Goal: Complete application form: Complete application form

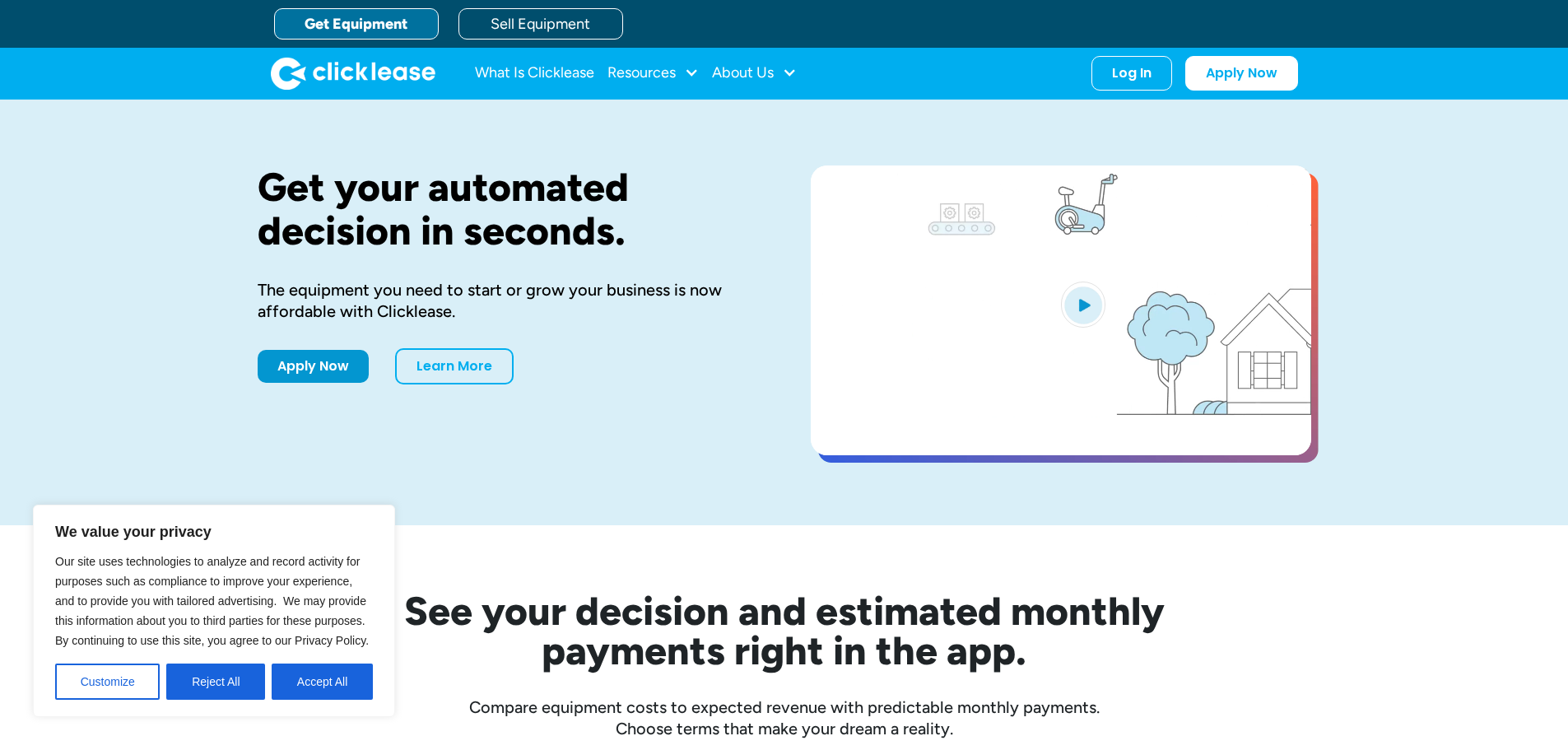
click at [367, 12] on link "Get Equipment" at bounding box center [356, 24] width 165 height 31
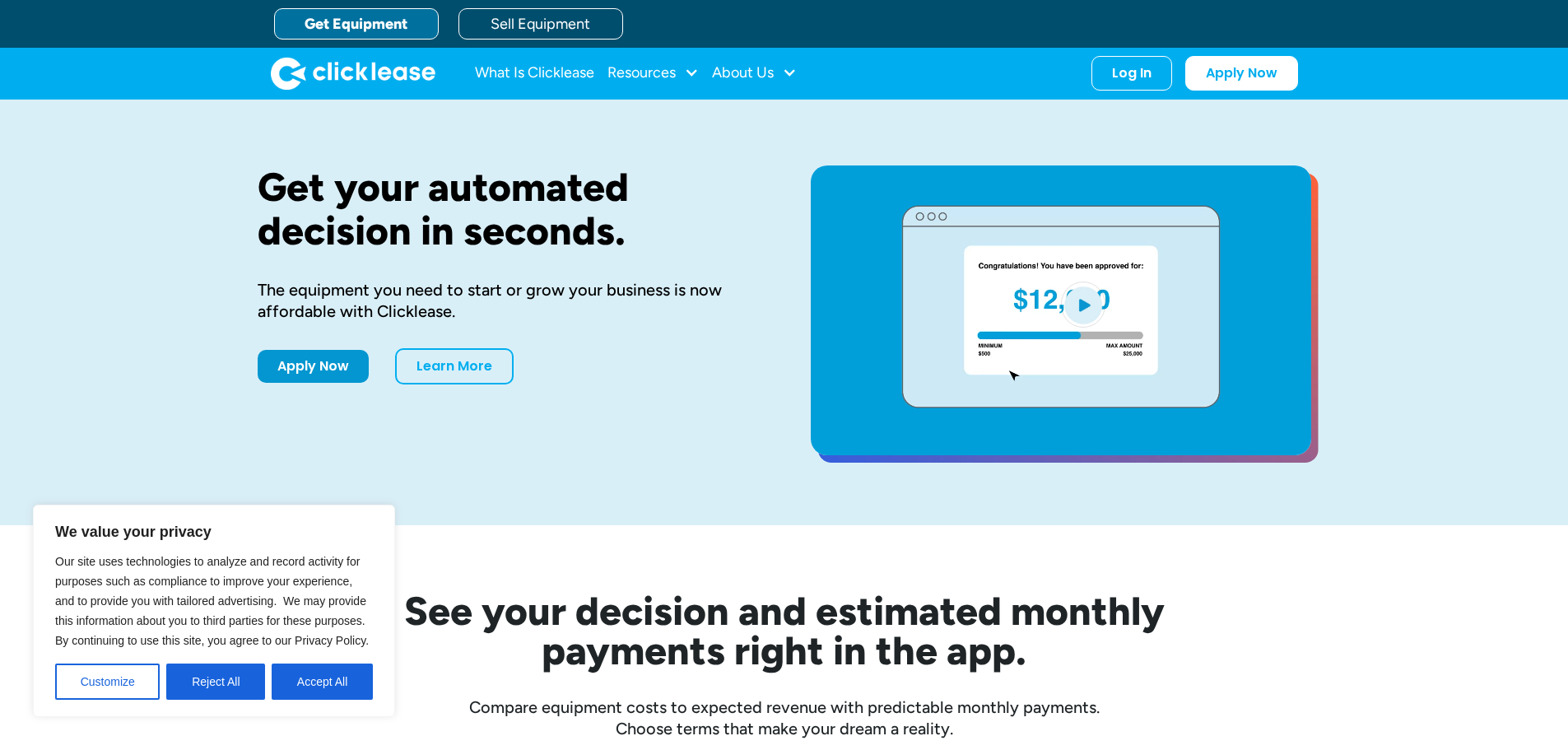
click at [330, 24] on link "Get Equipment" at bounding box center [356, 24] width 165 height 31
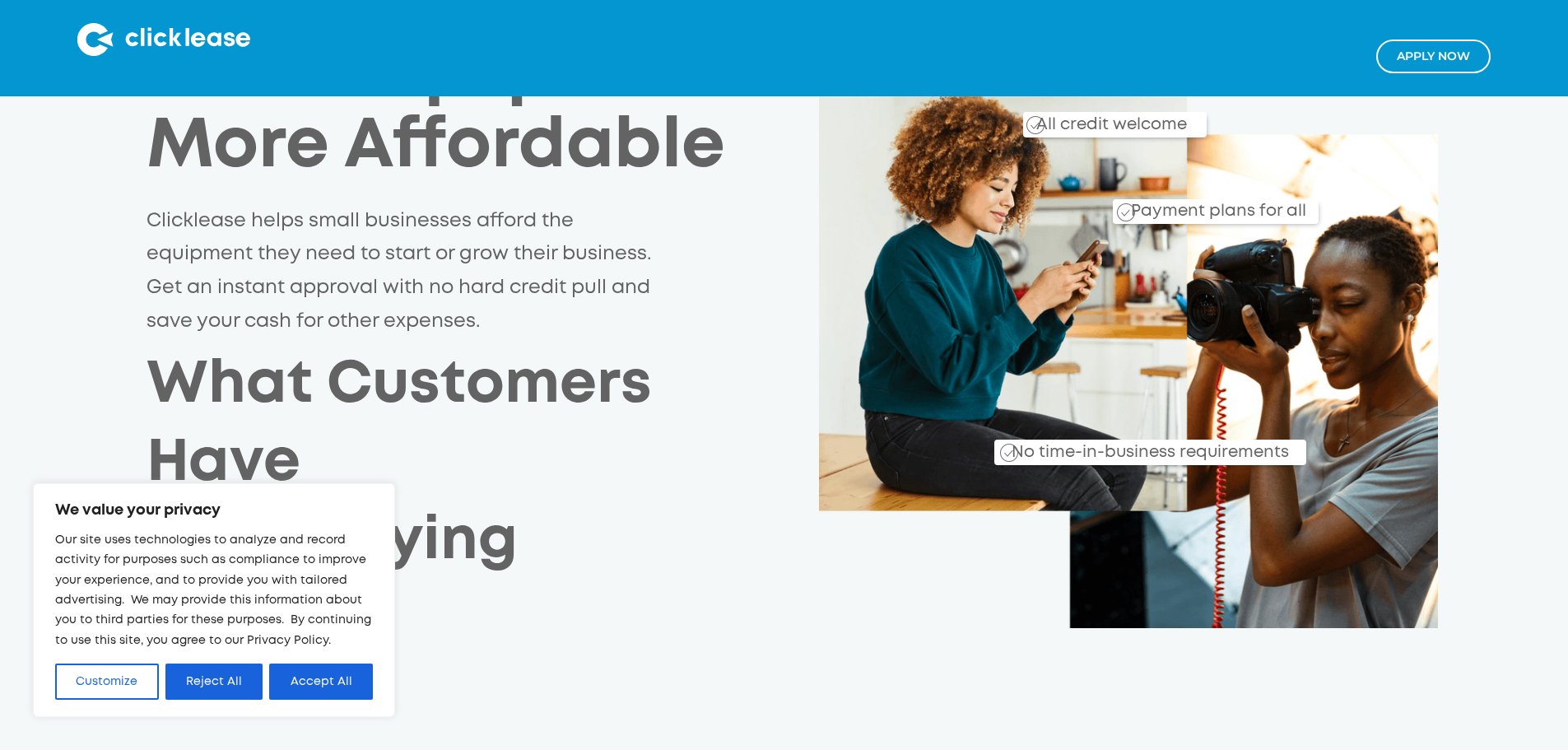
scroll to position [412, 0]
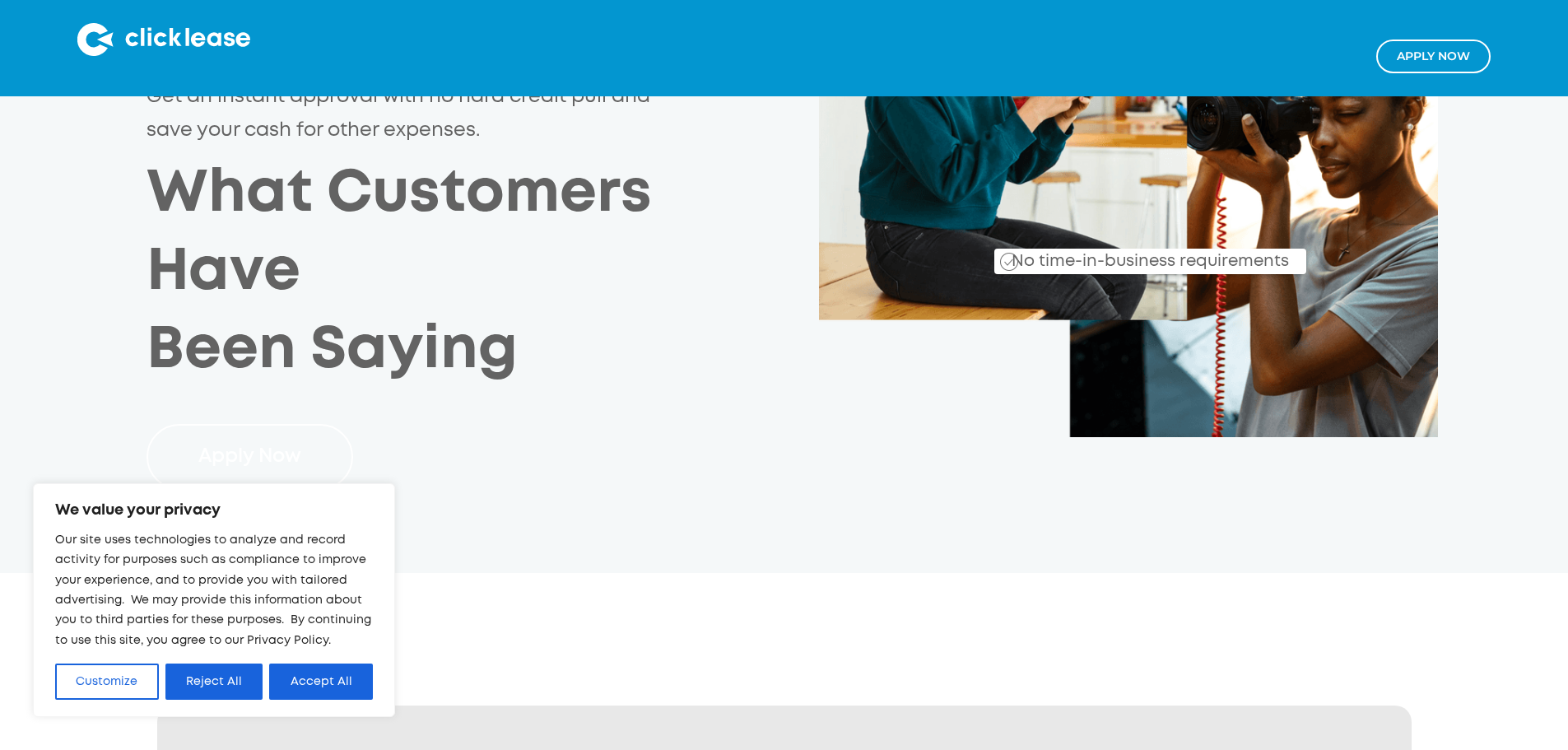
click at [251, 424] on link "Apply Now" at bounding box center [250, 457] width 207 height 67
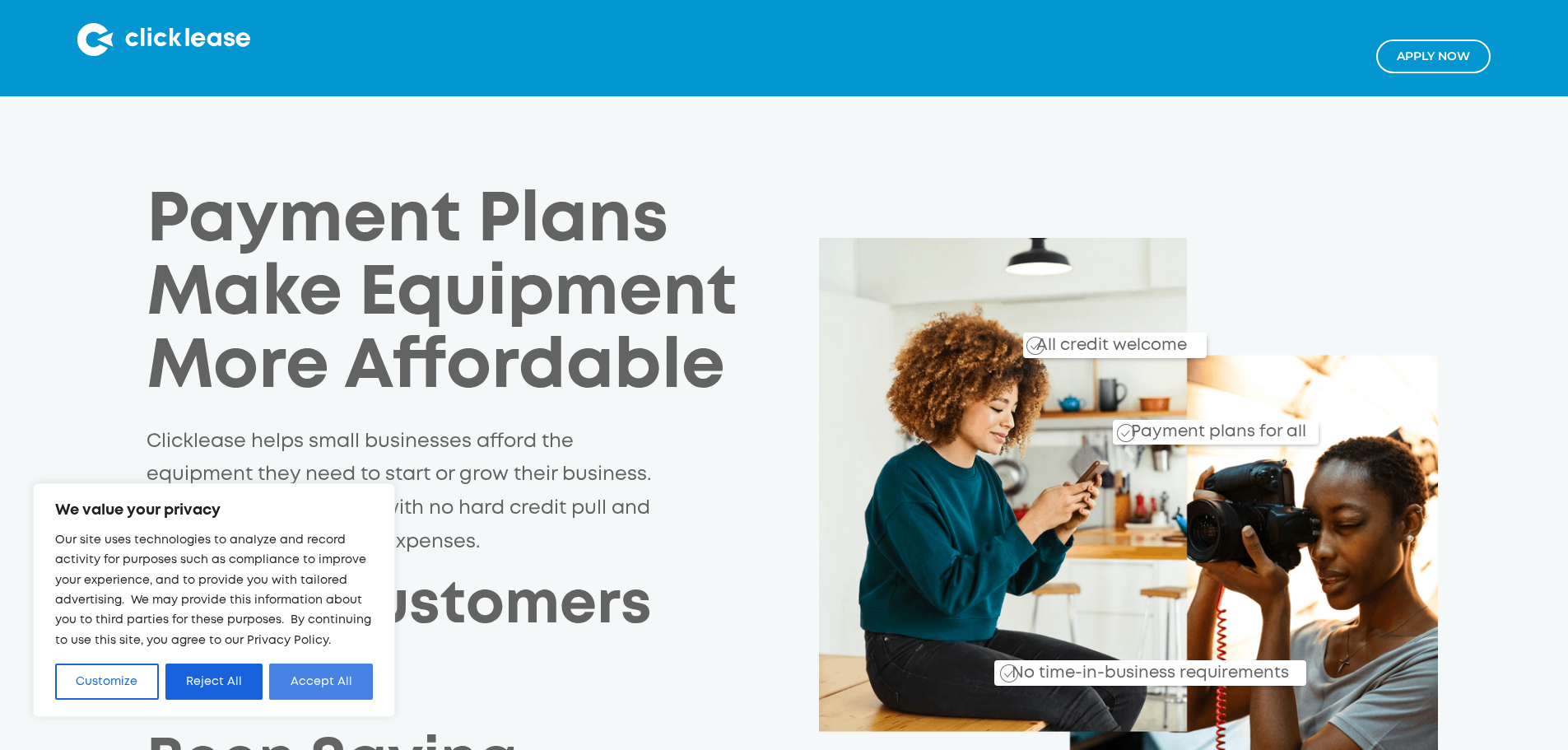
click at [304, 683] on button "Accept All" at bounding box center [321, 681] width 103 height 37
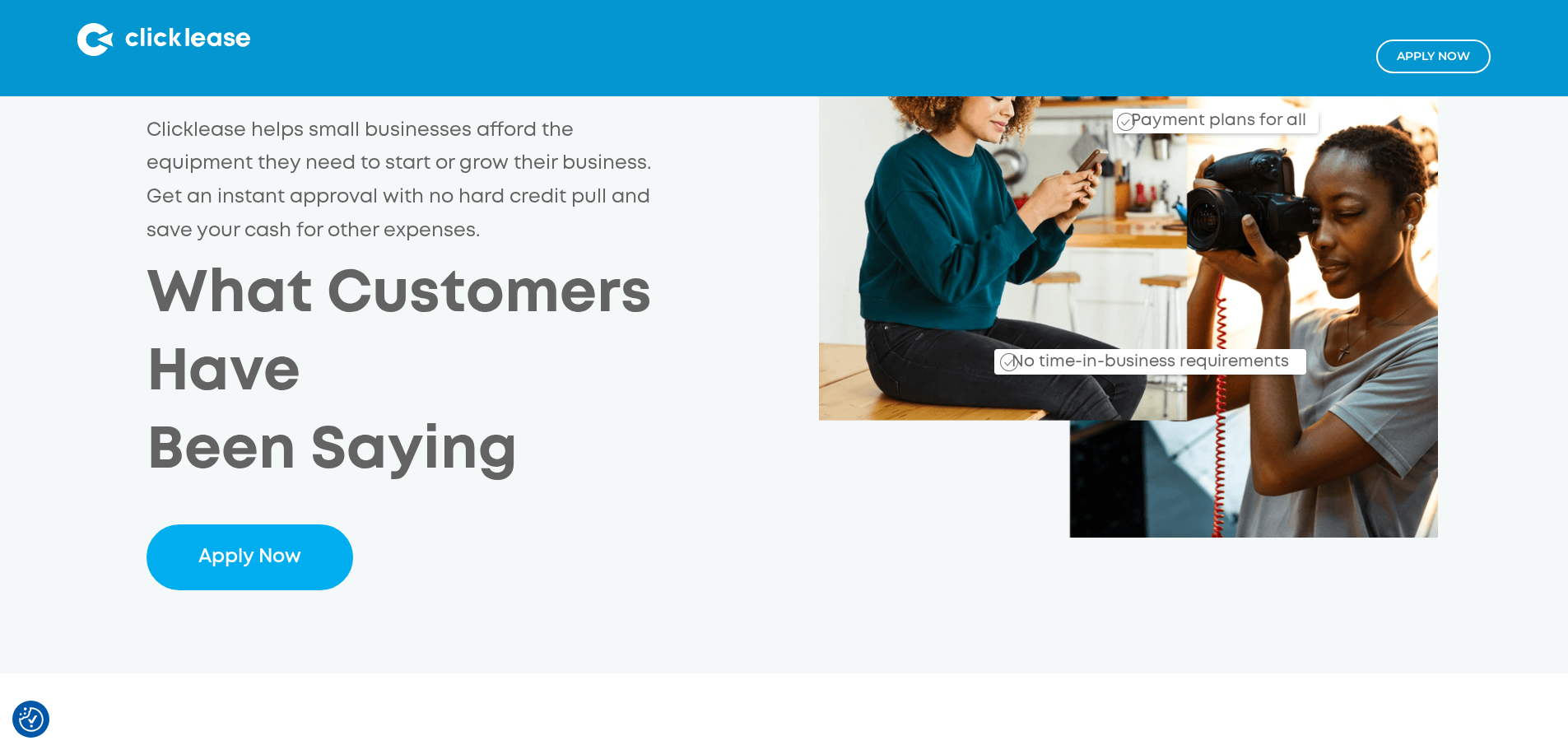
scroll to position [329, 0]
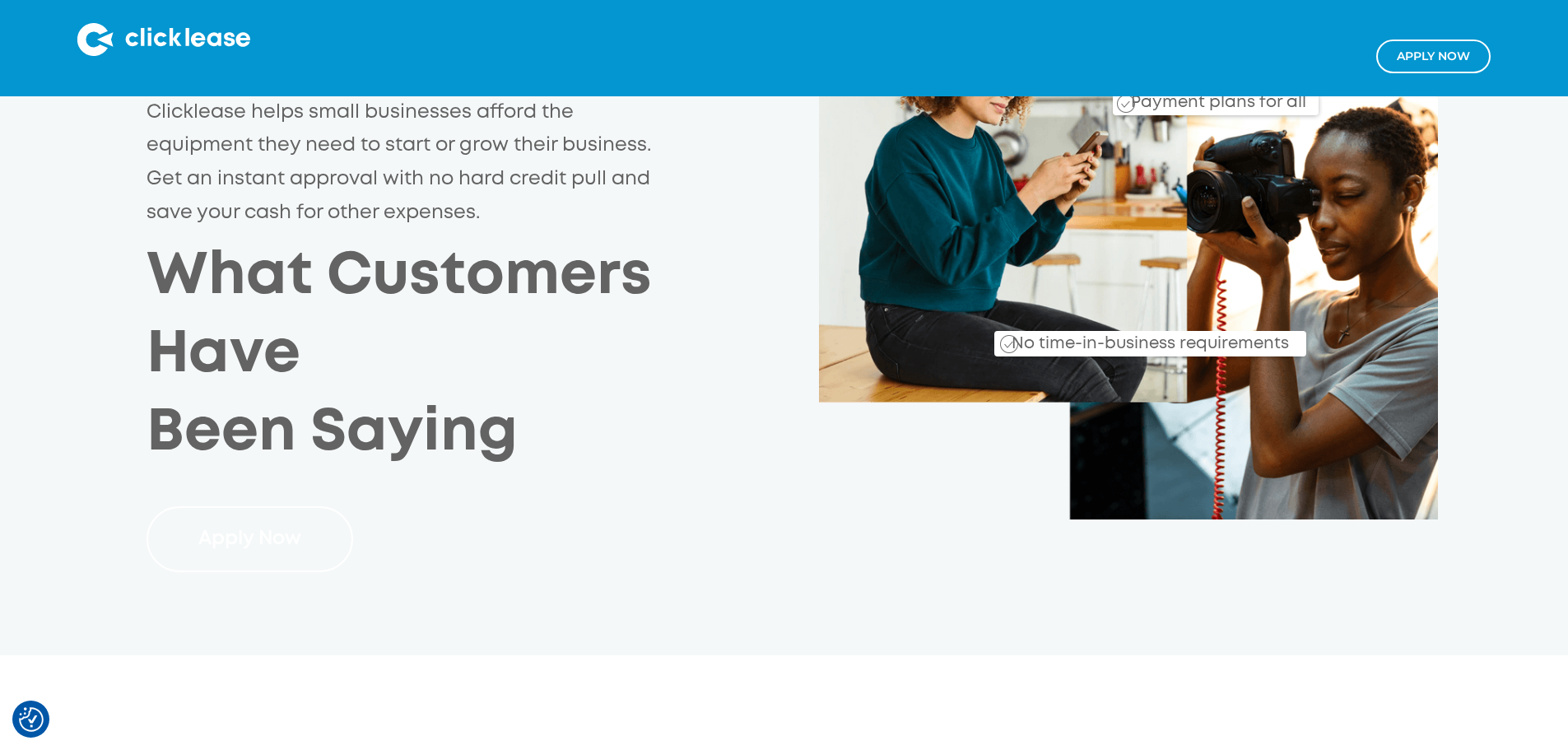
click at [230, 506] on link "Apply Now" at bounding box center [250, 539] width 207 height 67
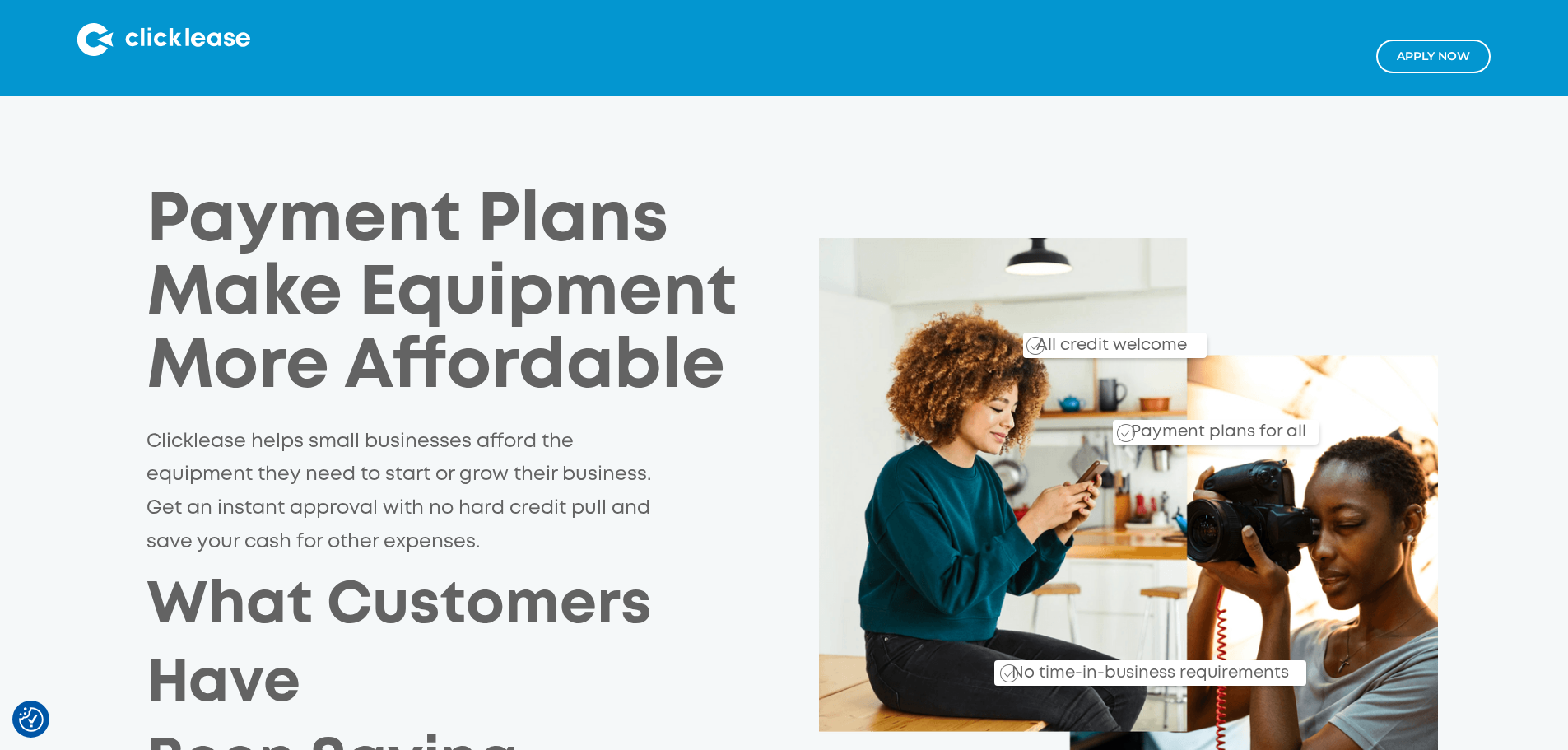
click at [1379, 63] on link "Apply NOw" at bounding box center [1433, 56] width 115 height 34
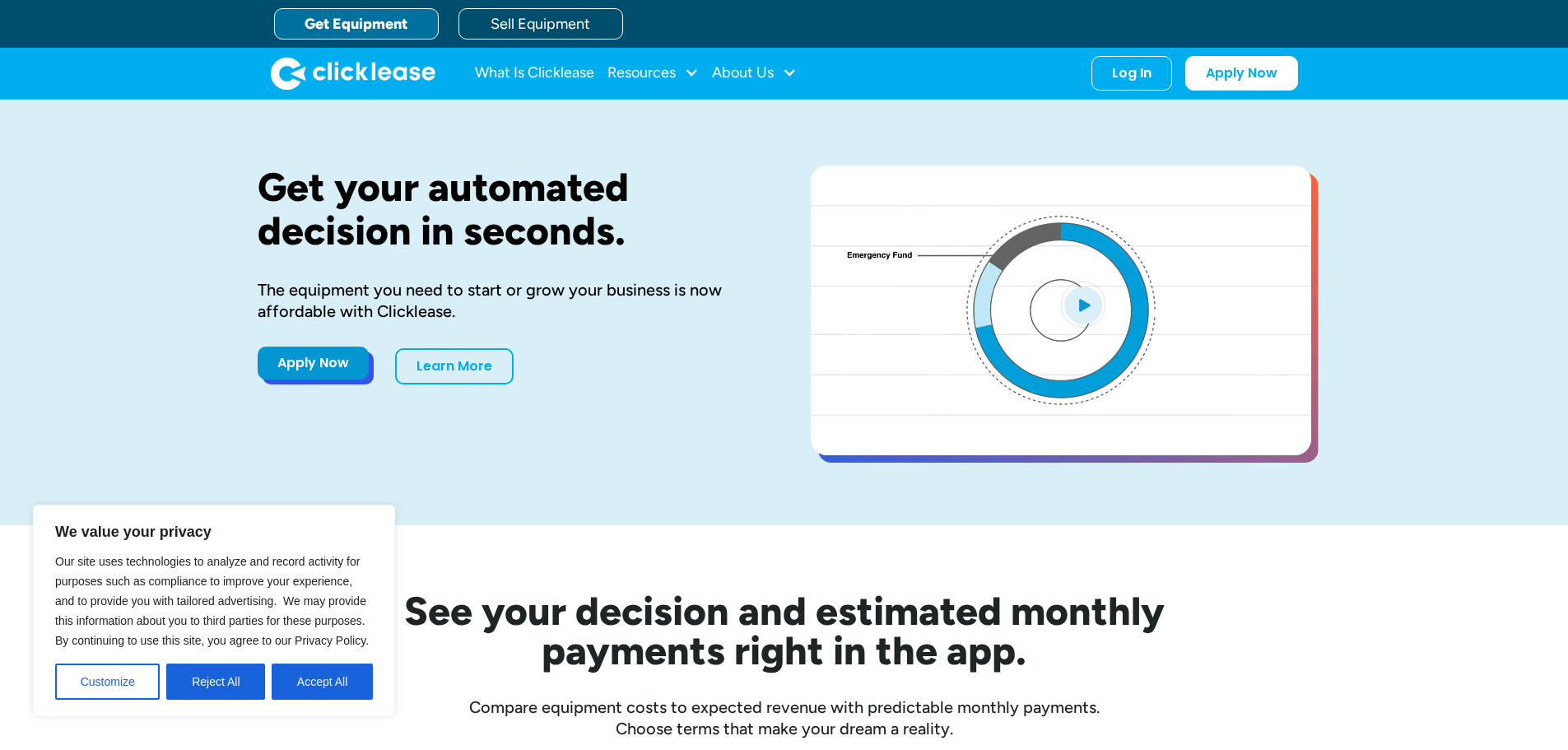
click at [293, 367] on link "Apply Now" at bounding box center [313, 362] width 111 height 33
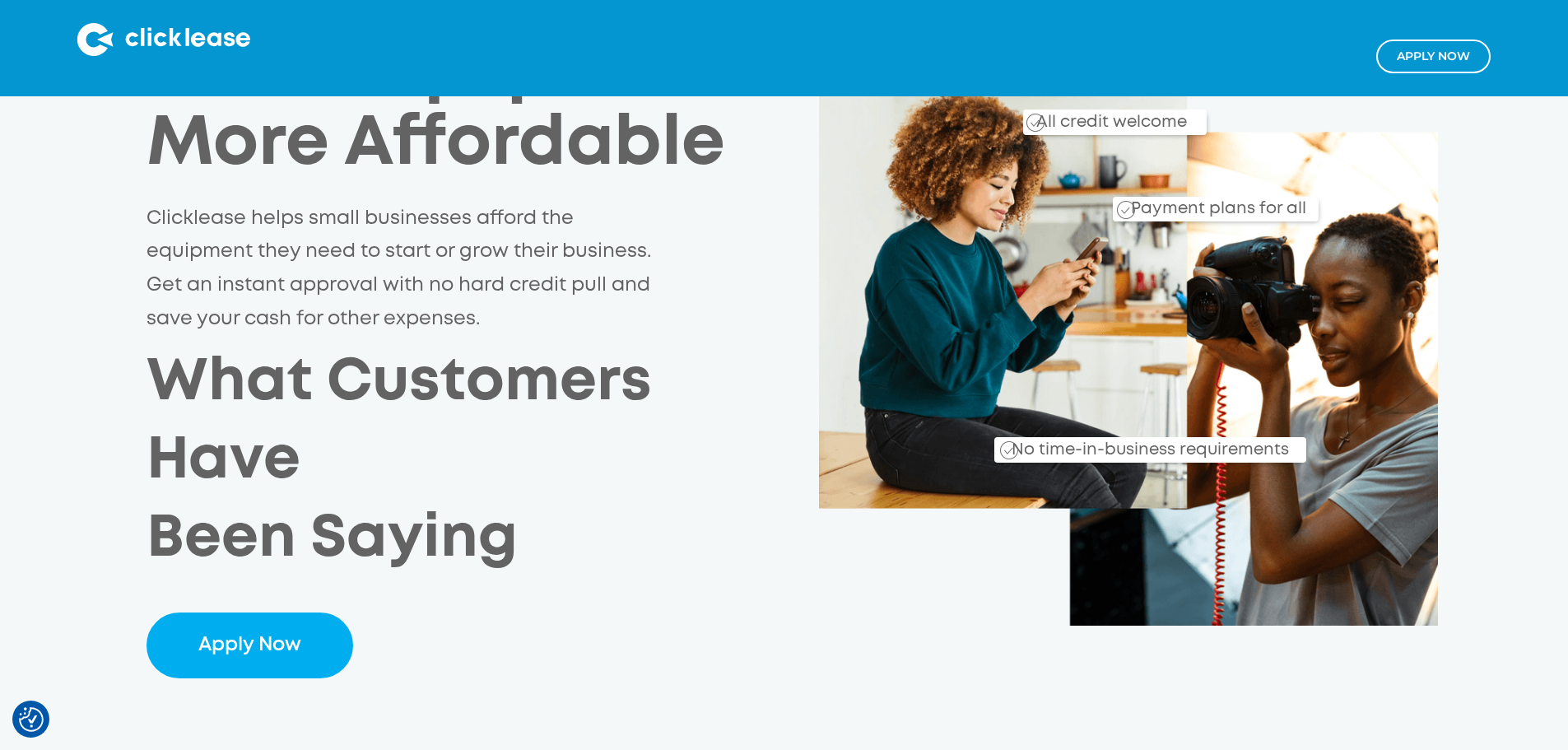
scroll to position [412, 0]
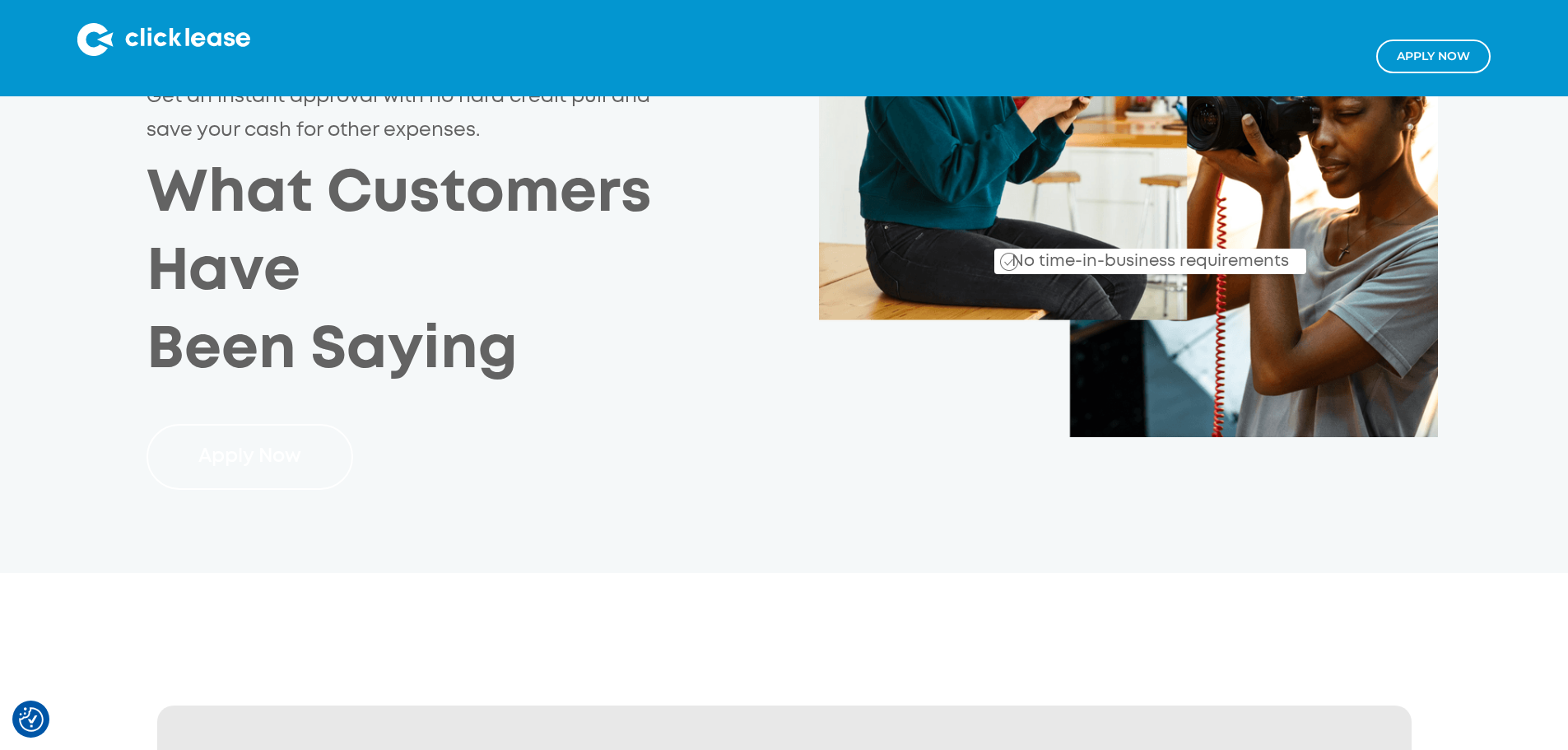
click at [211, 424] on link "Apply Now" at bounding box center [250, 457] width 207 height 67
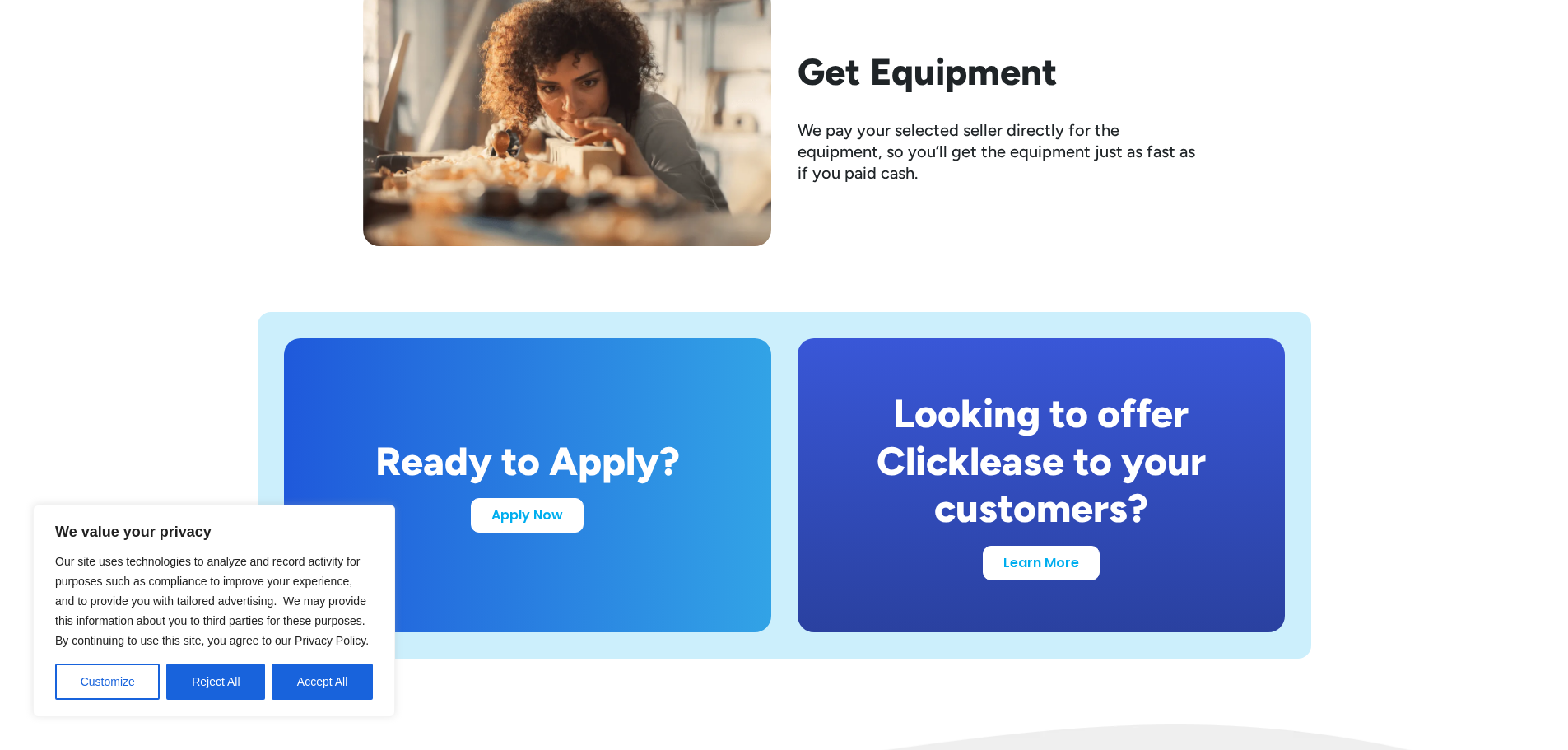
scroll to position [2994, 0]
click at [1072, 195] on div "Get Equipment We pay your selected seller directly for the equipment, so you’ll…" at bounding box center [784, 117] width 843 height 259
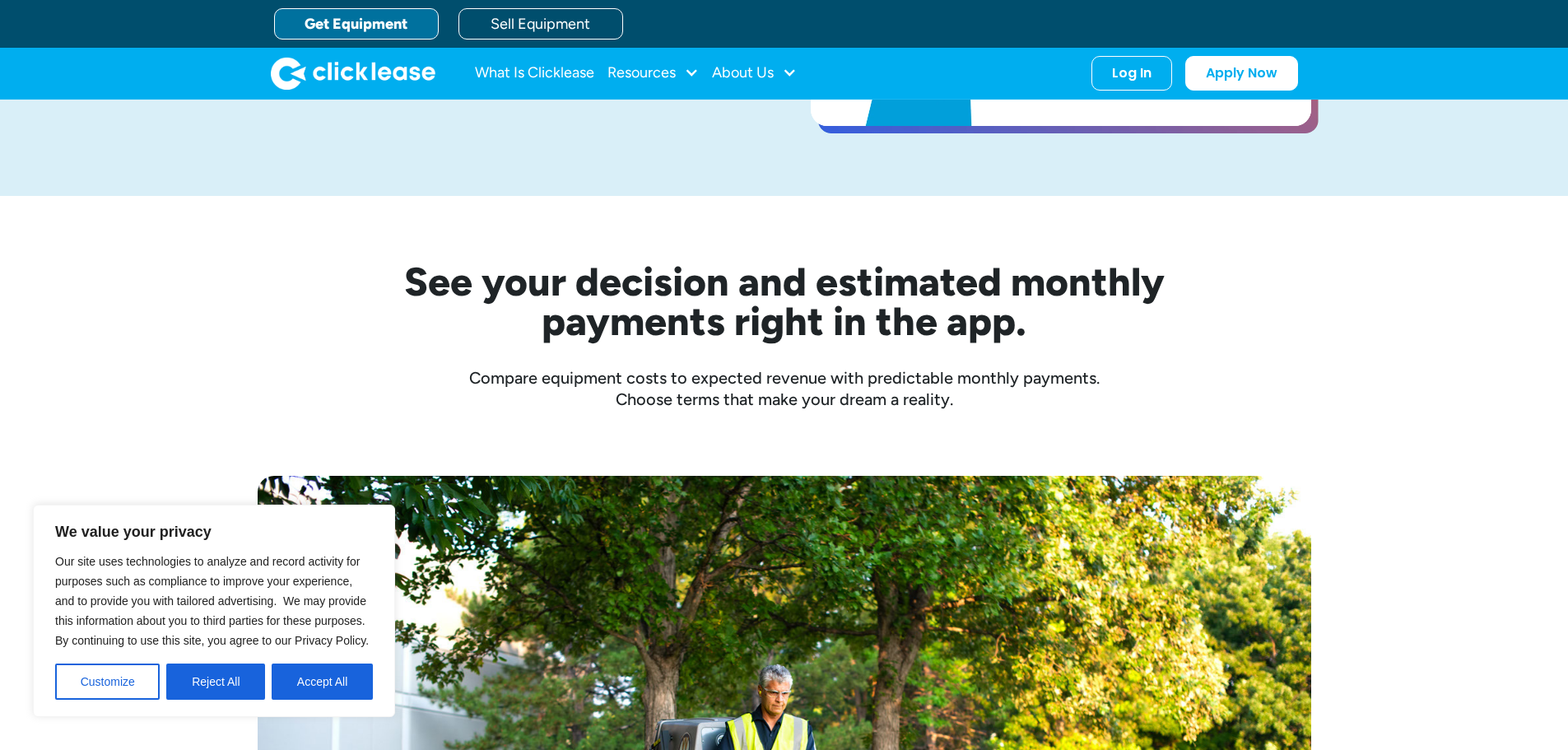
scroll to position [0, 0]
